Goal: Navigation & Orientation: Find specific page/section

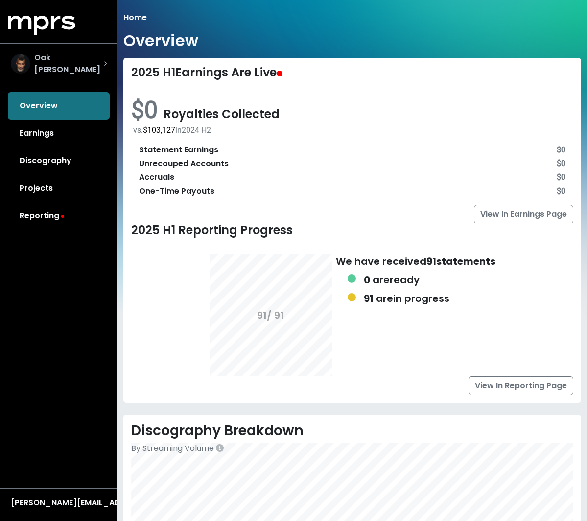
click at [103, 58] on div "Oak [PERSON_NAME]" at bounding box center [59, 64] width 96 height 24
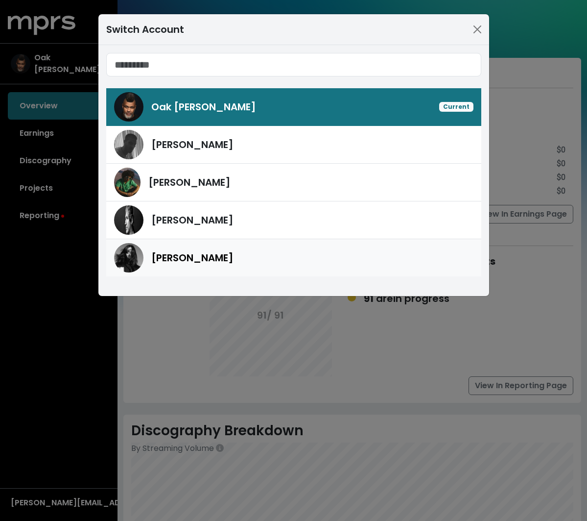
click at [184, 254] on span "[PERSON_NAME]" at bounding box center [192, 258] width 82 height 14
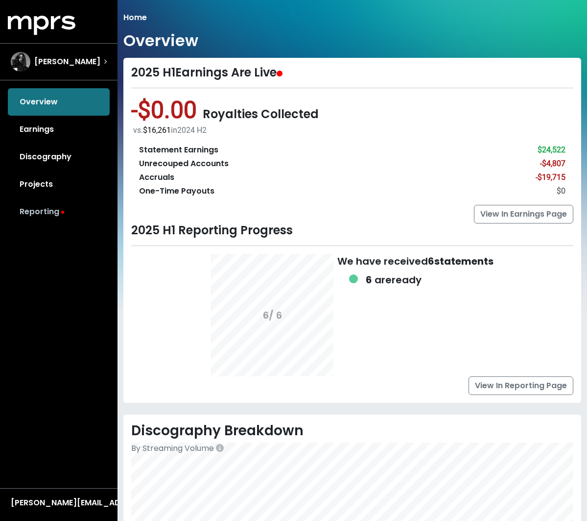
click at [32, 219] on link "Reporting" at bounding box center [59, 211] width 102 height 27
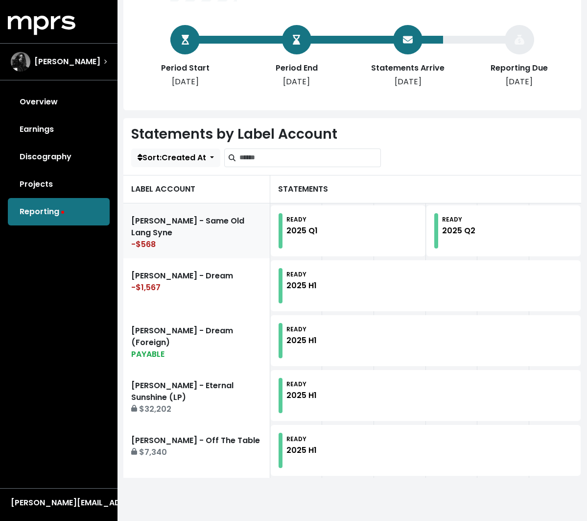
scroll to position [172, 0]
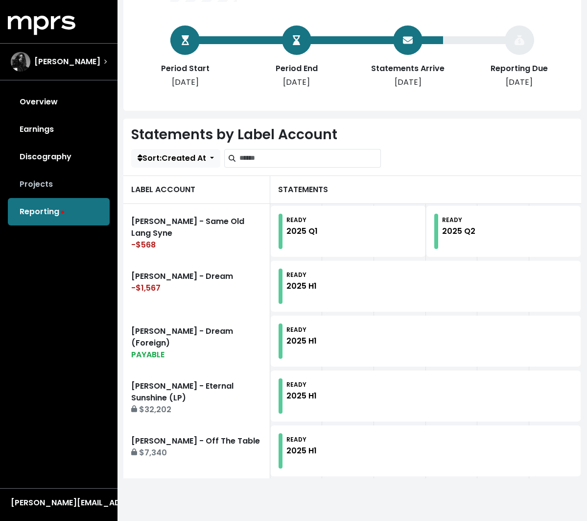
click at [28, 177] on link "Projects" at bounding box center [59, 183] width 102 height 27
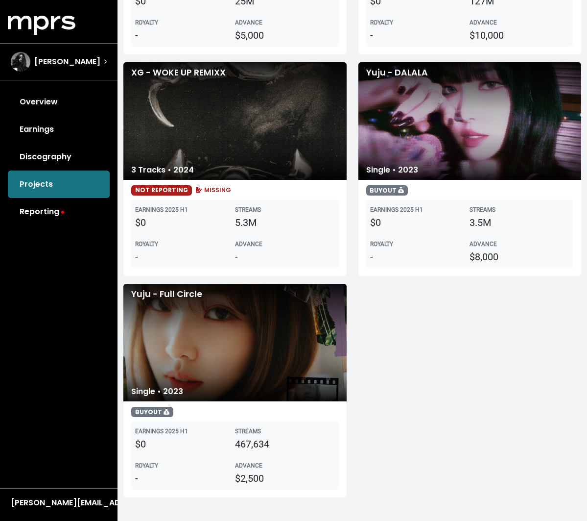
scroll to position [2968, 0]
click at [60, 211] on link "Reporting" at bounding box center [59, 211] width 102 height 27
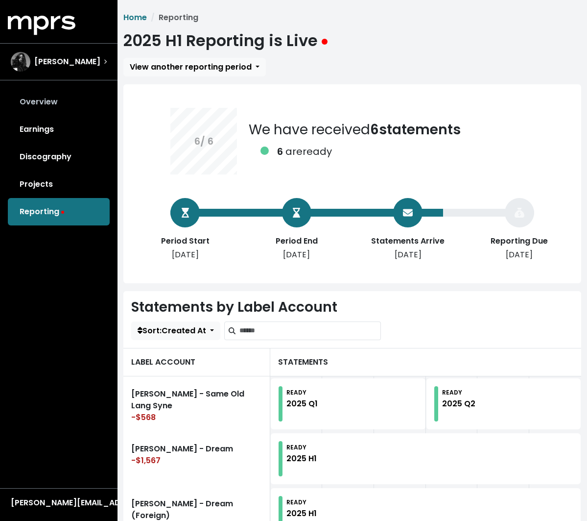
click at [38, 106] on link "Overview" at bounding box center [59, 101] width 102 height 27
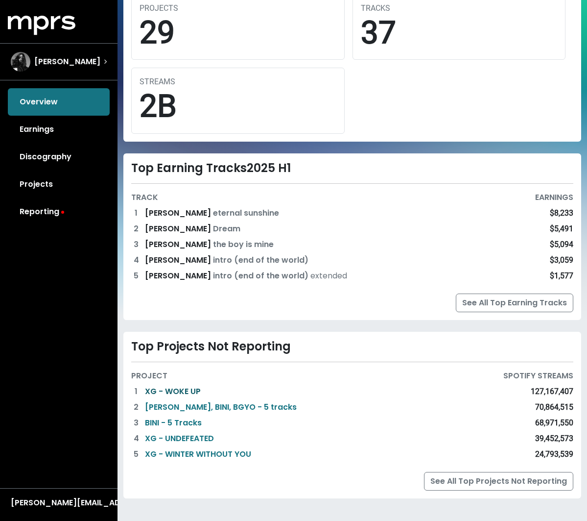
scroll to position [678, 0]
click at [161, 385] on link "XG - WOKE UP" at bounding box center [173, 391] width 56 height 12
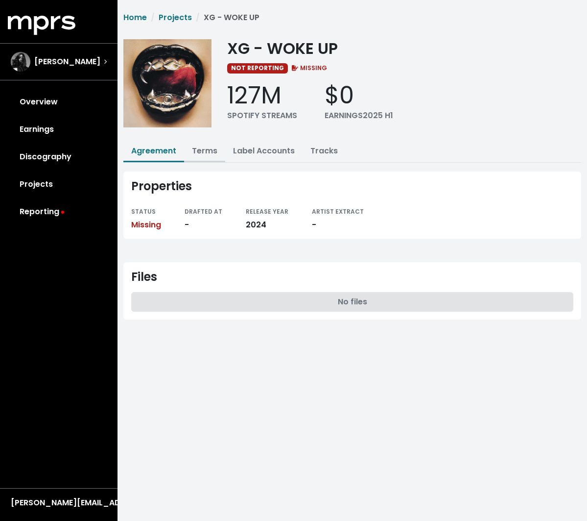
click at [208, 147] on link "Terms" at bounding box center [204, 150] width 25 height 11
